Goal: Transaction & Acquisition: Book appointment/travel/reservation

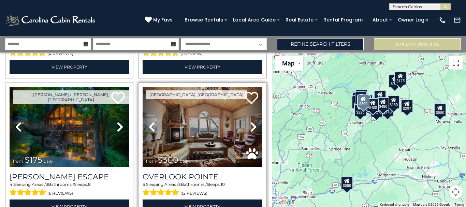
scroll to position [137, 0]
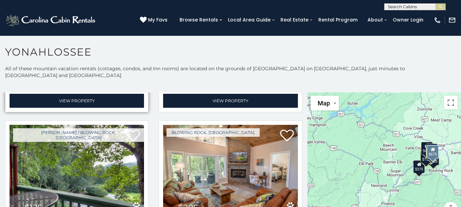
scroll to position [341, 0]
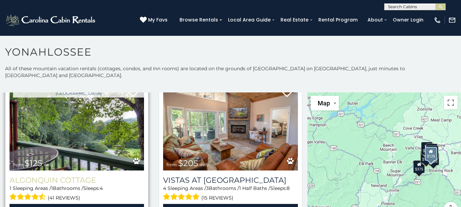
click at [57, 171] on div "Algonquin Cottage 1 Sleeping Areas / 1 Bathrooms / Sleeps: 4 (41 reviews) View …" at bounding box center [77, 194] width 135 height 47
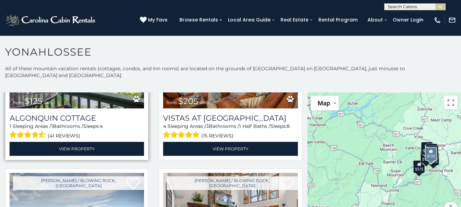
scroll to position [410, 0]
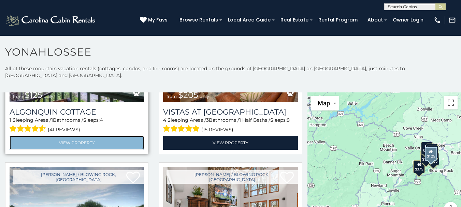
click at [74, 136] on link "View Property" at bounding box center [77, 143] width 135 height 14
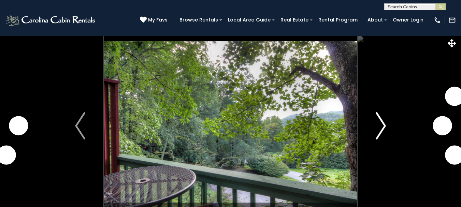
click at [387, 122] on button "Next" at bounding box center [380, 126] width 47 height 181
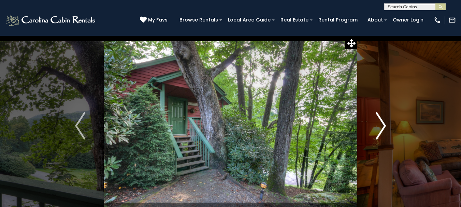
click at [383, 124] on img "Next" at bounding box center [381, 125] width 10 height 27
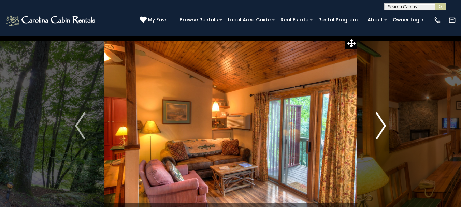
click at [381, 124] on img "Next" at bounding box center [381, 125] width 10 height 27
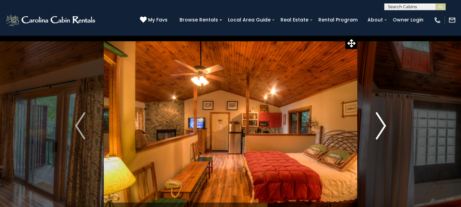
click at [381, 124] on img "Next" at bounding box center [381, 125] width 10 height 27
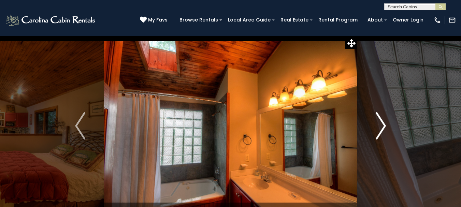
click at [380, 124] on img "Next" at bounding box center [381, 125] width 10 height 27
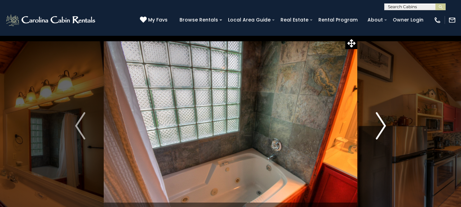
click at [380, 124] on img "Next" at bounding box center [381, 125] width 10 height 27
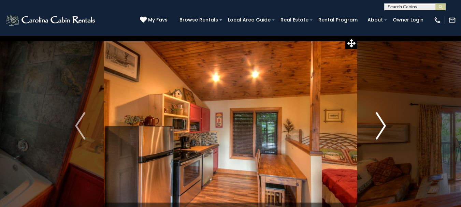
click at [380, 124] on img "Next" at bounding box center [381, 125] width 10 height 27
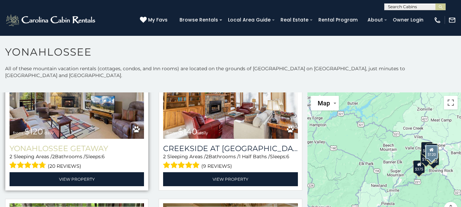
scroll to position [649, 0]
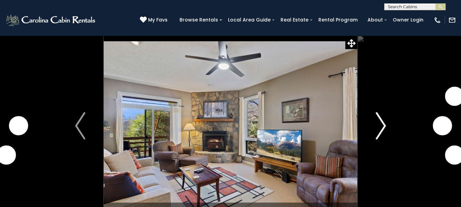
click at [381, 123] on img "Next" at bounding box center [381, 125] width 10 height 27
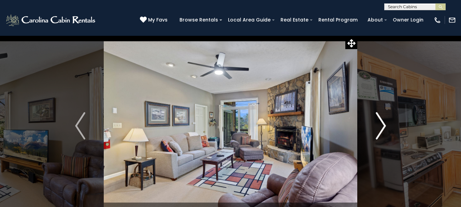
click at [377, 124] on img "Next" at bounding box center [381, 125] width 10 height 27
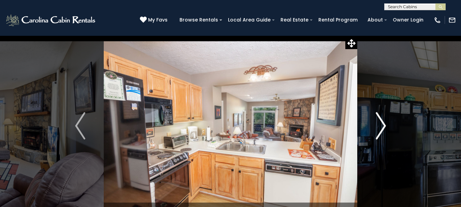
click at [376, 124] on img "Next" at bounding box center [381, 125] width 10 height 27
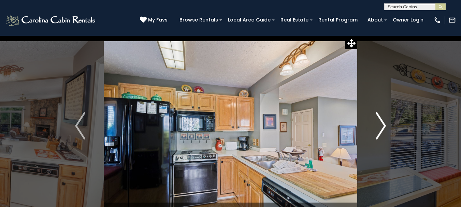
click at [372, 123] on button "Next" at bounding box center [380, 126] width 47 height 181
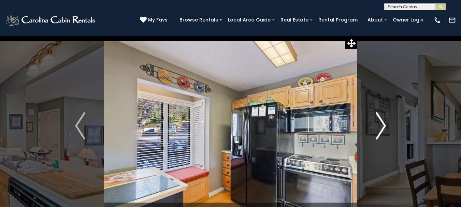
click at [367, 122] on button "Next" at bounding box center [380, 126] width 47 height 181
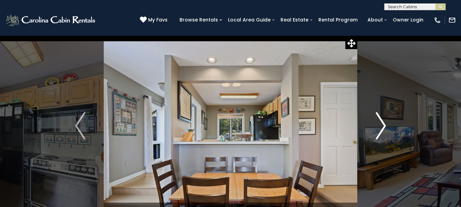
click at [384, 124] on img "Next" at bounding box center [381, 125] width 10 height 27
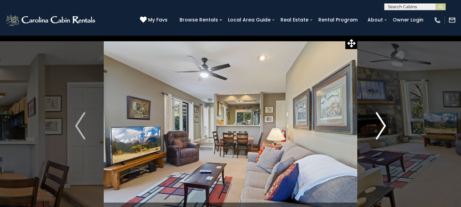
click at [384, 124] on img "Next" at bounding box center [381, 125] width 10 height 27
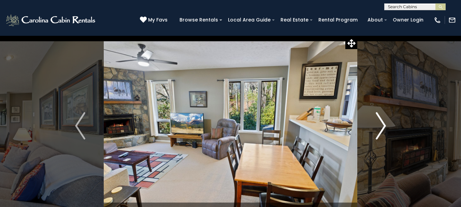
click at [384, 124] on img "Next" at bounding box center [381, 125] width 10 height 27
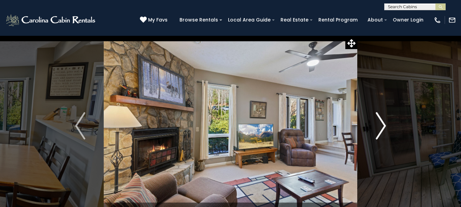
click at [384, 124] on img "Next" at bounding box center [381, 125] width 10 height 27
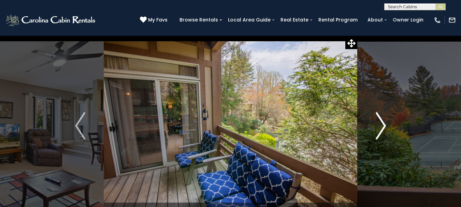
click at [382, 125] on img "Next" at bounding box center [381, 125] width 10 height 27
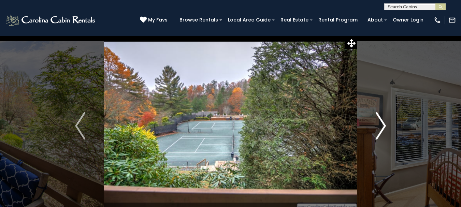
click at [382, 125] on img "Next" at bounding box center [381, 125] width 10 height 27
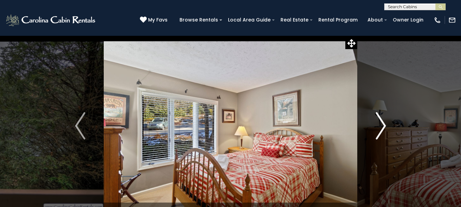
click at [381, 125] on img "Next" at bounding box center [381, 125] width 10 height 27
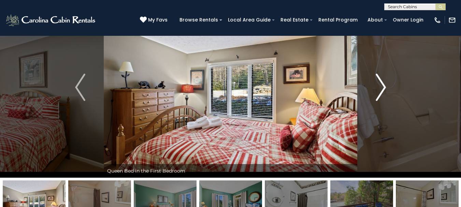
scroll to position [34, 0]
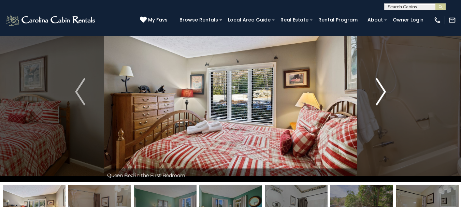
click at [377, 98] on img "Next" at bounding box center [381, 91] width 10 height 27
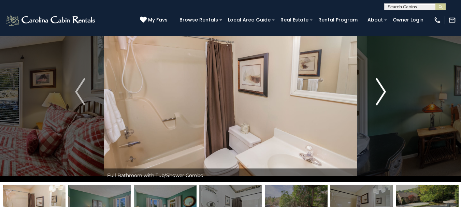
click at [381, 98] on img "Next" at bounding box center [381, 91] width 10 height 27
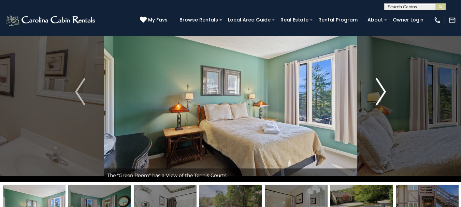
click at [378, 98] on img "Next" at bounding box center [381, 91] width 10 height 27
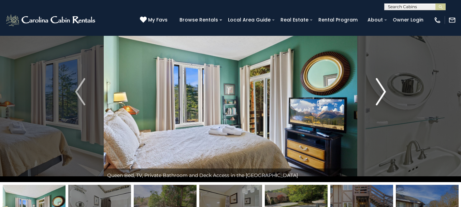
click at [378, 98] on img "Next" at bounding box center [381, 91] width 10 height 27
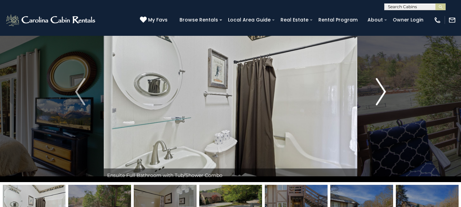
click at [378, 98] on img "Next" at bounding box center [381, 91] width 10 height 27
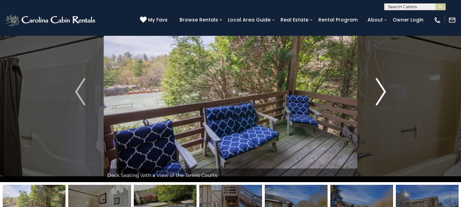
click at [378, 98] on img "Next" at bounding box center [381, 91] width 10 height 27
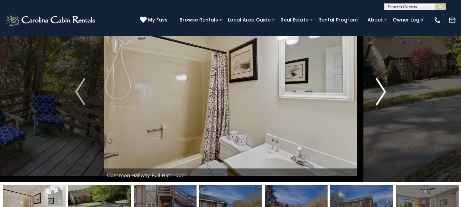
click at [378, 98] on img "Next" at bounding box center [381, 91] width 10 height 27
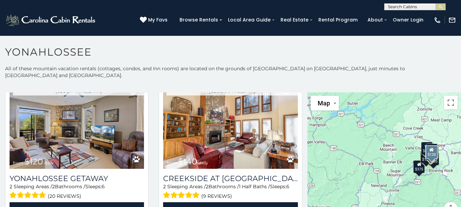
scroll to position [649, 0]
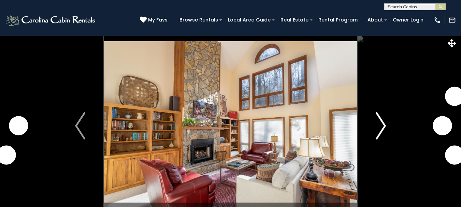
click at [382, 126] on img "Next" at bounding box center [381, 125] width 10 height 27
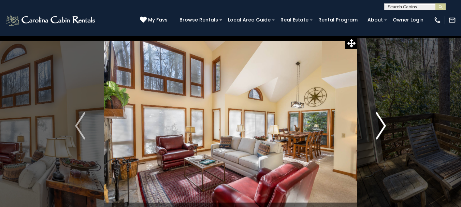
click at [379, 125] on img "Next" at bounding box center [381, 125] width 10 height 27
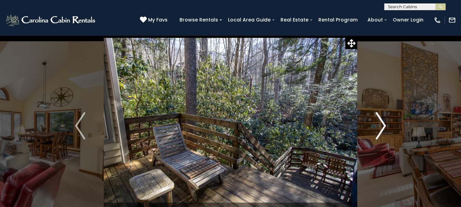
click at [375, 124] on button "Next" at bounding box center [380, 126] width 47 height 181
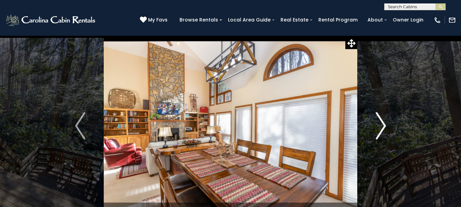
click at [373, 123] on button "Next" at bounding box center [380, 126] width 47 height 181
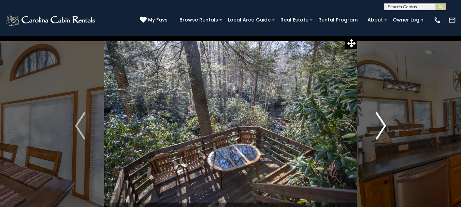
click at [373, 123] on button "Next" at bounding box center [380, 126] width 47 height 181
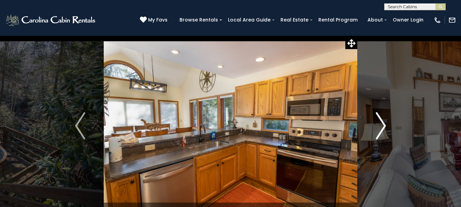
click at [373, 123] on button "Next" at bounding box center [380, 126] width 47 height 181
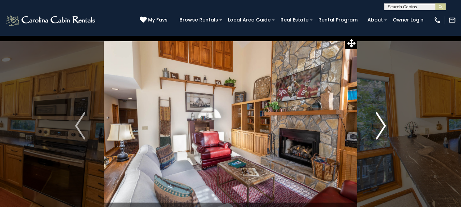
click at [373, 123] on button "Next" at bounding box center [380, 126] width 47 height 181
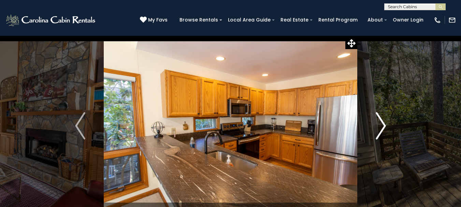
click at [373, 123] on button "Next" at bounding box center [380, 126] width 47 height 181
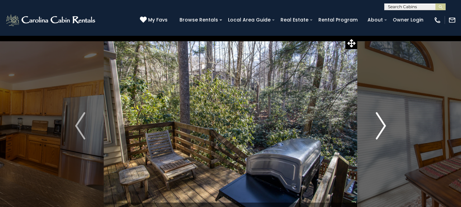
click at [373, 123] on button "Next" at bounding box center [380, 126] width 47 height 181
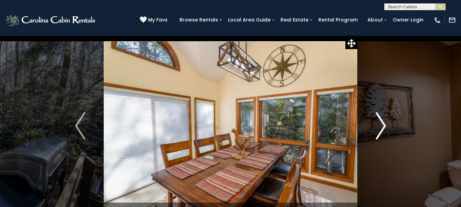
click at [373, 123] on button "Next" at bounding box center [380, 126] width 47 height 181
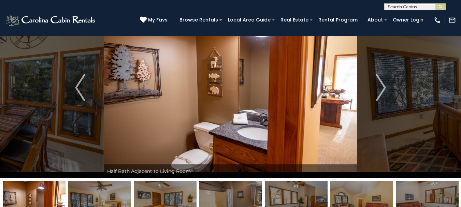
scroll to position [34, 0]
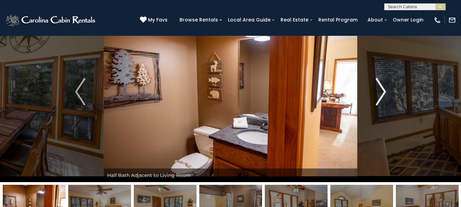
click at [381, 92] on img "Next" at bounding box center [381, 91] width 10 height 27
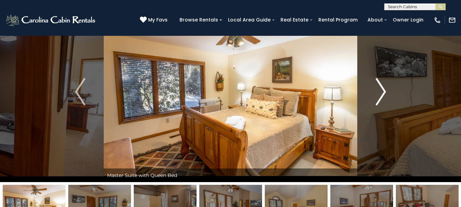
click at [380, 93] on img "Next" at bounding box center [381, 91] width 10 height 27
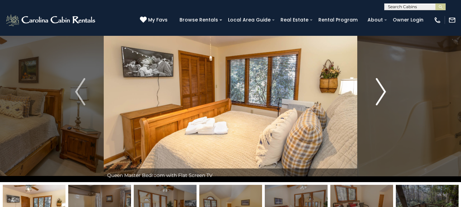
click at [380, 93] on img "Next" at bounding box center [381, 91] width 10 height 27
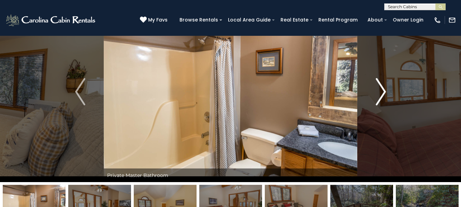
click at [380, 93] on img "Next" at bounding box center [381, 91] width 10 height 27
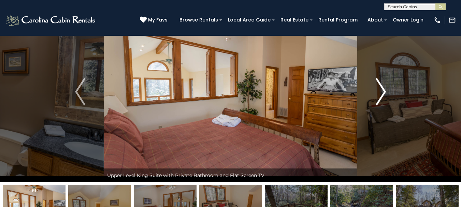
click at [378, 98] on img "Next" at bounding box center [381, 91] width 10 height 27
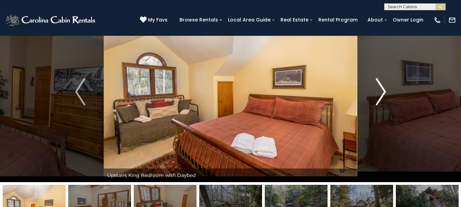
click at [376, 98] on img "Next" at bounding box center [381, 91] width 10 height 27
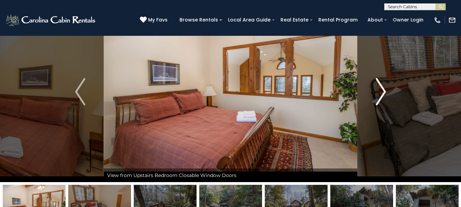
click at [381, 88] on img "Next" at bounding box center [381, 91] width 10 height 27
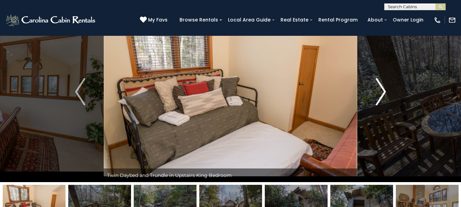
click at [378, 88] on img "Next" at bounding box center [381, 91] width 10 height 27
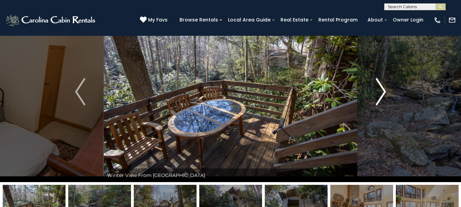
click at [387, 90] on button "Next" at bounding box center [380, 91] width 47 height 181
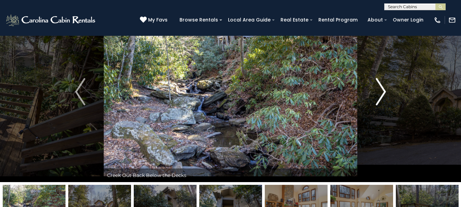
click at [387, 90] on button "Next" at bounding box center [380, 91] width 47 height 181
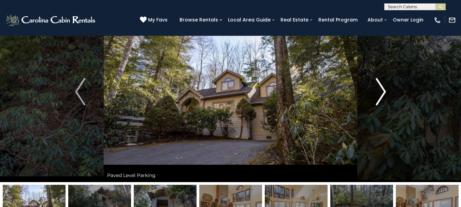
click at [386, 90] on img "Next" at bounding box center [381, 91] width 10 height 27
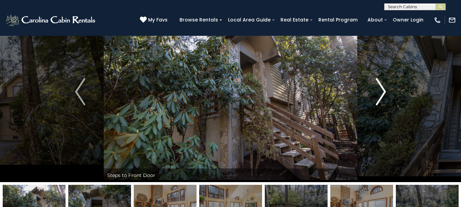
click at [385, 90] on img "Next" at bounding box center [381, 91] width 10 height 27
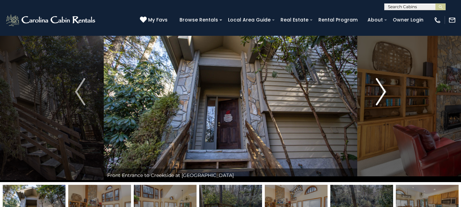
click at [384, 90] on img "Next" at bounding box center [381, 91] width 10 height 27
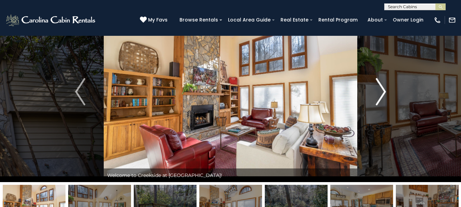
click at [384, 89] on img "Next" at bounding box center [381, 91] width 10 height 27
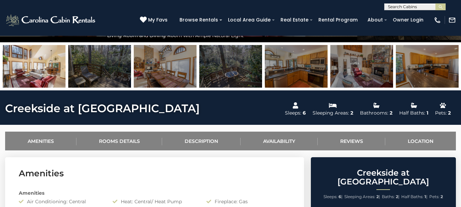
scroll to position [205, 0]
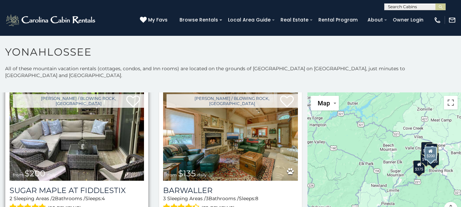
scroll to position [819, 0]
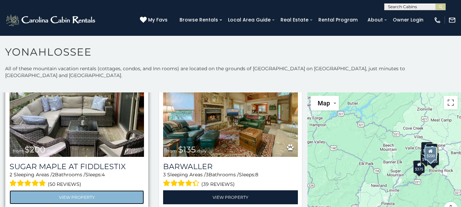
click at [73, 191] on link "View Property" at bounding box center [77, 198] width 135 height 14
click at [72, 191] on link "View Property" at bounding box center [77, 198] width 135 height 14
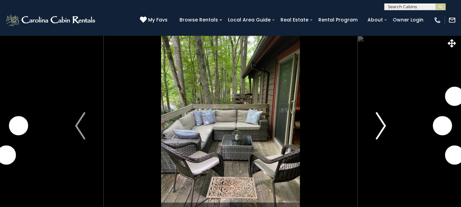
click at [383, 124] on img "Next" at bounding box center [381, 125] width 10 height 27
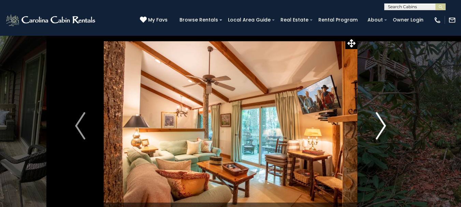
click at [383, 125] on img "Next" at bounding box center [381, 125] width 10 height 27
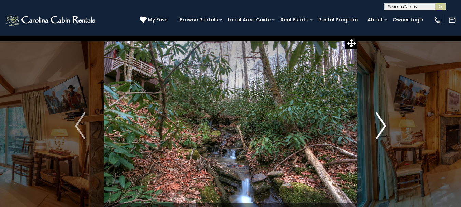
click at [383, 126] on img "Next" at bounding box center [381, 125] width 10 height 27
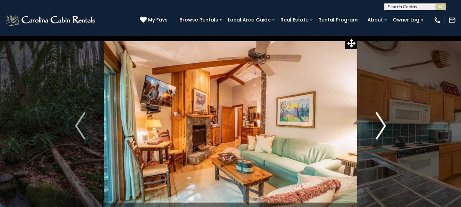
click at [383, 126] on img "Next" at bounding box center [381, 125] width 10 height 27
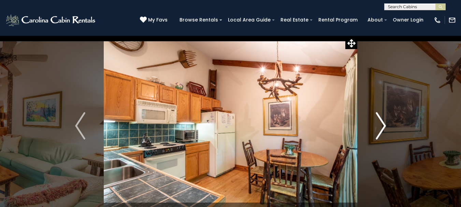
click at [383, 126] on img "Next" at bounding box center [381, 125] width 10 height 27
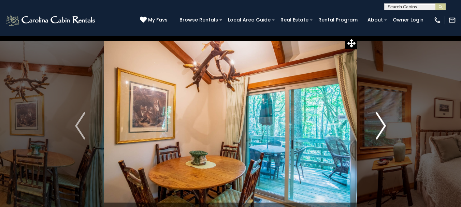
click at [383, 126] on img "Next" at bounding box center [381, 125] width 10 height 27
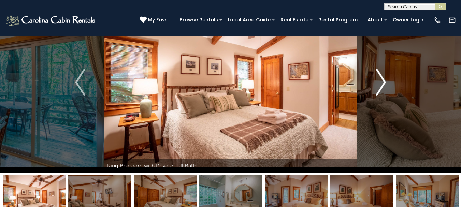
scroll to position [34, 0]
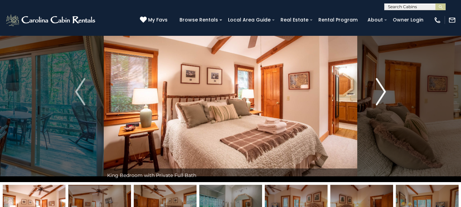
click at [379, 85] on img "Next" at bounding box center [381, 91] width 10 height 27
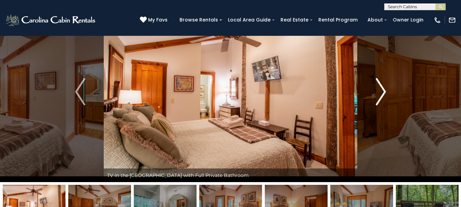
click at [382, 90] on img "Next" at bounding box center [381, 91] width 10 height 27
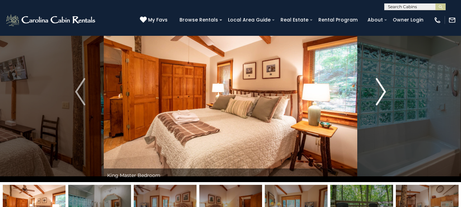
click at [384, 90] on img "Next" at bounding box center [381, 91] width 10 height 27
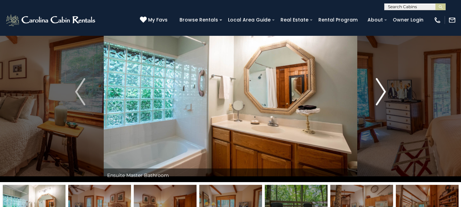
click at [384, 90] on img "Next" at bounding box center [381, 91] width 10 height 27
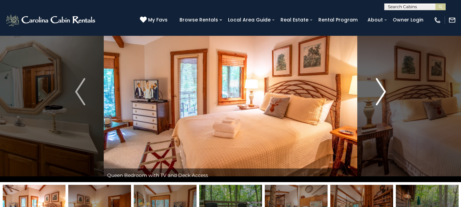
click at [384, 90] on img "Next" at bounding box center [381, 91] width 10 height 27
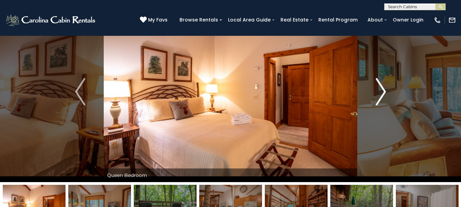
click at [384, 90] on img "Next" at bounding box center [381, 91] width 10 height 27
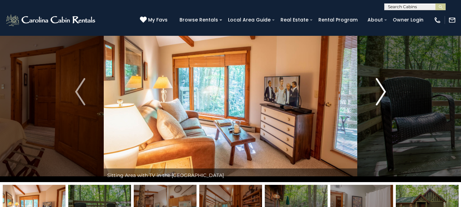
click at [384, 90] on img "Next" at bounding box center [381, 91] width 10 height 27
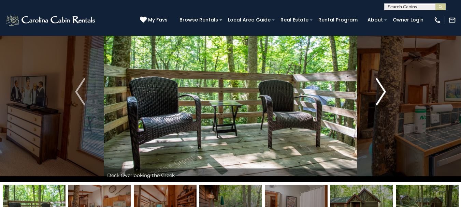
click at [384, 90] on img "Next" at bounding box center [381, 91] width 10 height 27
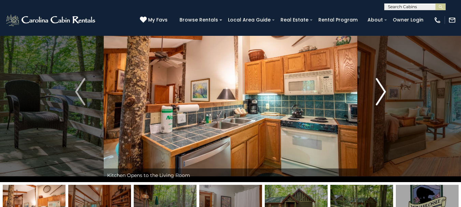
click at [384, 91] on img "Next" at bounding box center [381, 91] width 10 height 27
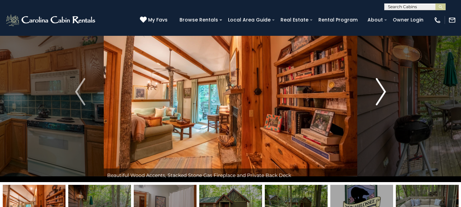
click at [384, 91] on img "Next" at bounding box center [381, 91] width 10 height 27
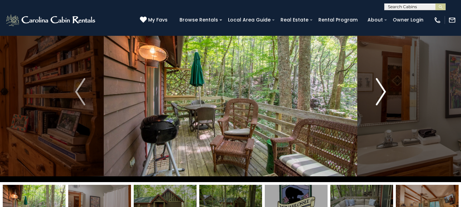
click at [383, 91] on img "Next" at bounding box center [381, 91] width 10 height 27
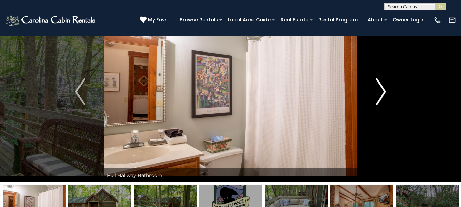
click at [383, 91] on img "Next" at bounding box center [381, 91] width 10 height 27
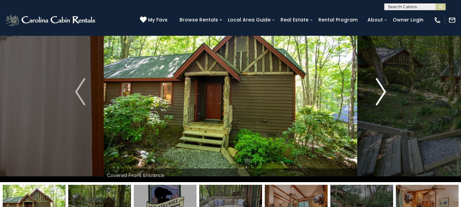
click at [383, 91] on img "Next" at bounding box center [381, 91] width 10 height 27
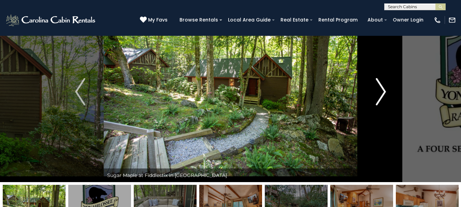
click at [383, 91] on img "Next" at bounding box center [381, 91] width 10 height 27
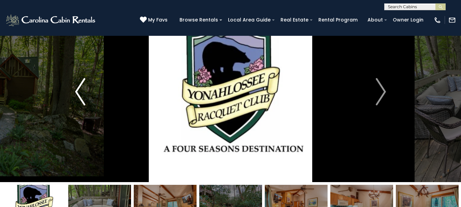
click at [81, 93] on img "Previous" at bounding box center [80, 91] width 10 height 27
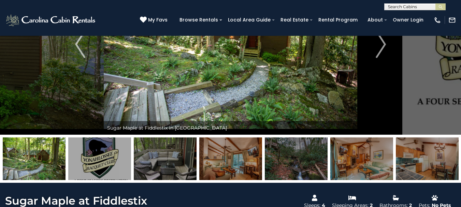
scroll to position [137, 0]
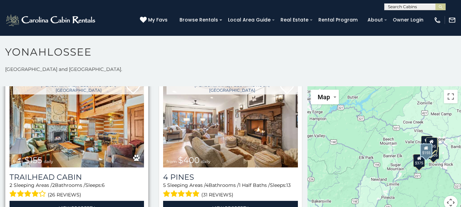
scroll to position [1263, 0]
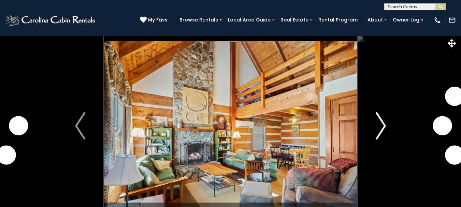
click at [384, 126] on img "Next" at bounding box center [381, 125] width 10 height 27
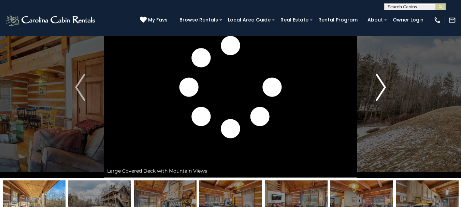
scroll to position [34, 0]
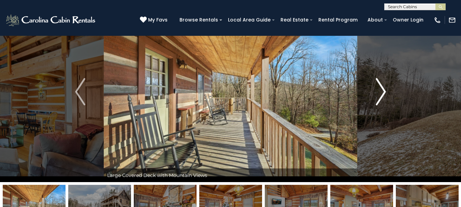
click at [382, 87] on img "Next" at bounding box center [381, 91] width 10 height 27
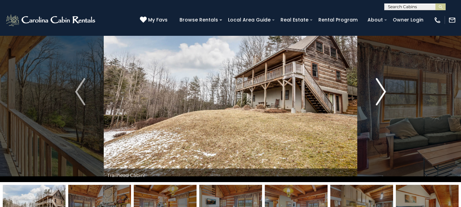
click at [382, 87] on img "Next" at bounding box center [381, 91] width 10 height 27
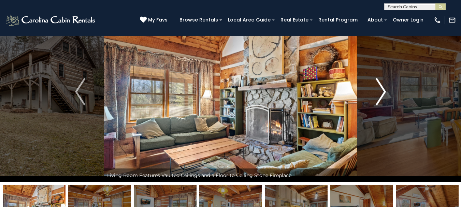
click at [382, 87] on img "Next" at bounding box center [381, 91] width 10 height 27
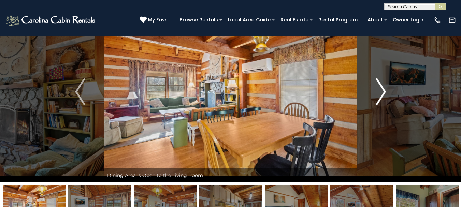
click at [382, 87] on img "Next" at bounding box center [381, 91] width 10 height 27
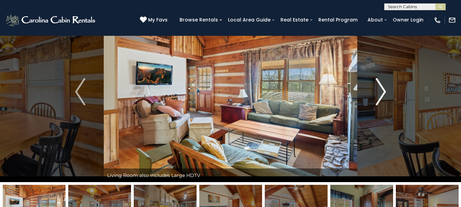
click at [382, 87] on img "Next" at bounding box center [381, 91] width 10 height 27
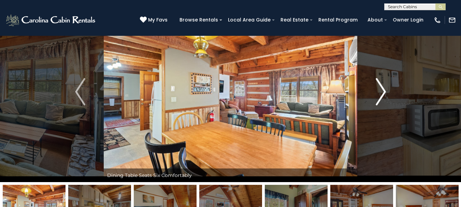
click at [382, 87] on img "Next" at bounding box center [381, 91] width 10 height 27
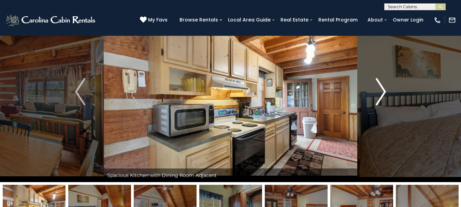
click at [382, 87] on img "Next" at bounding box center [381, 91] width 10 height 27
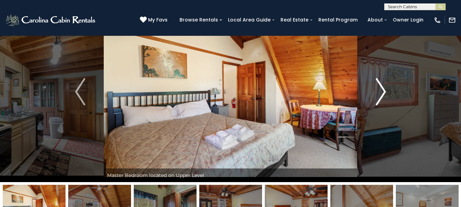
click at [382, 87] on img "Next" at bounding box center [381, 91] width 10 height 27
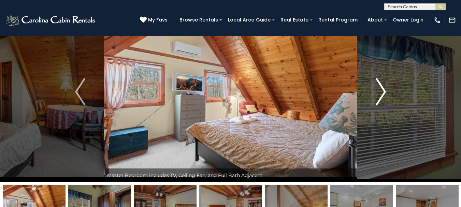
click at [382, 88] on img "Next" at bounding box center [381, 91] width 10 height 27
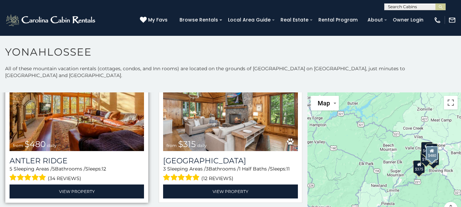
scroll to position [34, 0]
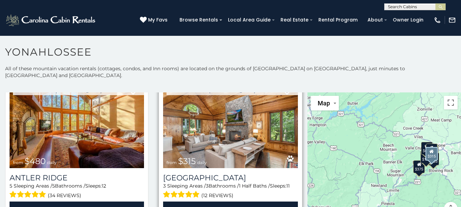
drag, startPoint x: 268, startPoint y: 187, endPoint x: 320, endPoint y: 200, distance: 53.5
click at [278, 189] on div "(12 reviews)" at bounding box center [230, 194] width 135 height 11
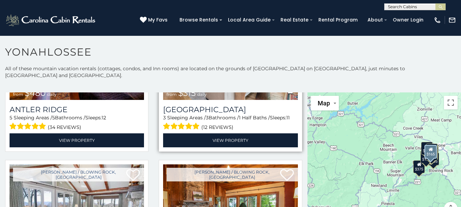
scroll to position [205, 0]
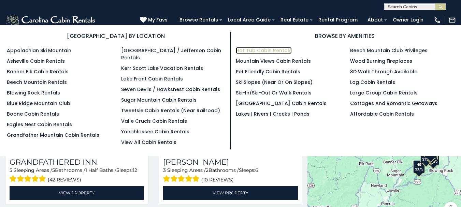
click at [257, 49] on link "Hot Tub Cabin Rentals" at bounding box center [264, 50] width 56 height 7
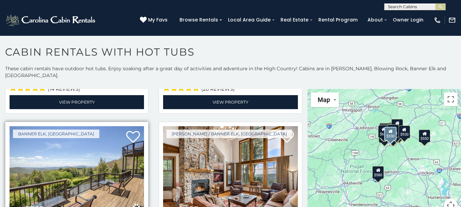
scroll to position [2014, 0]
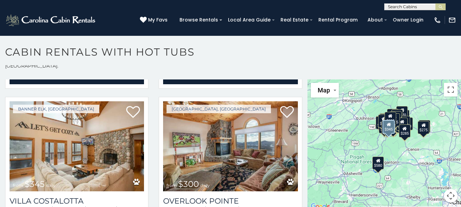
scroll to position [3070, 0]
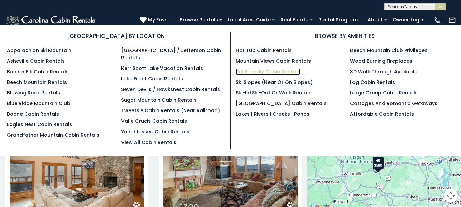
click at [257, 70] on link "Pet Friendly Cabin Rentals" at bounding box center [268, 71] width 65 height 7
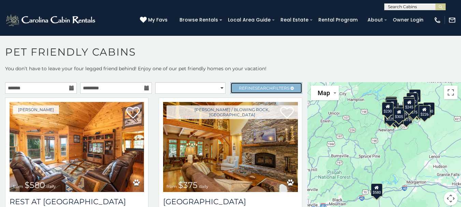
click at [285, 85] on link "Refine Search Filters" at bounding box center [266, 88] width 72 height 12
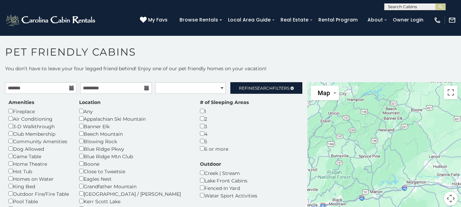
click at [13, 117] on div "Air Conditioning" at bounding box center [39, 119] width 60 height 8
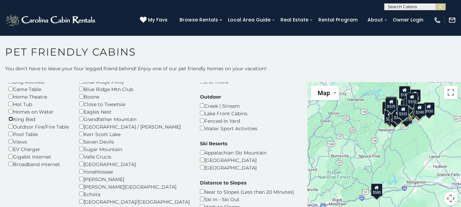
scroll to position [68, 0]
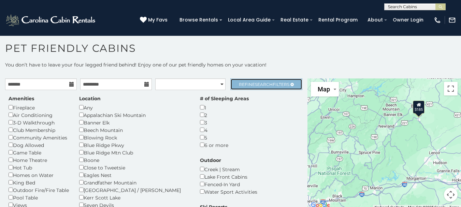
click at [275, 81] on link "Refine Search Filters" at bounding box center [266, 85] width 72 height 12
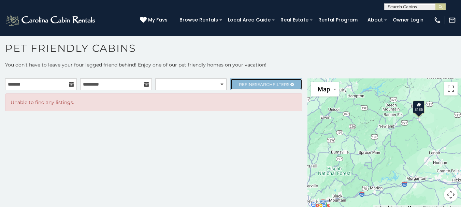
click at [269, 81] on link "Refine Search Filters" at bounding box center [266, 85] width 72 height 12
